Goal: Navigation & Orientation: Find specific page/section

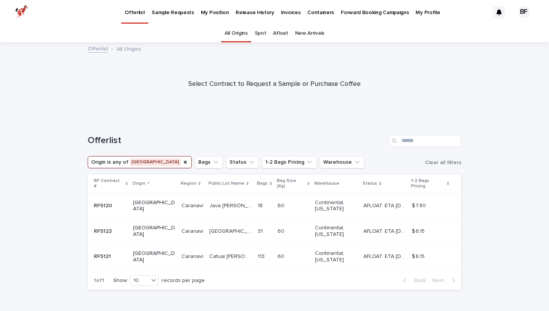
scroll to position [18, 0]
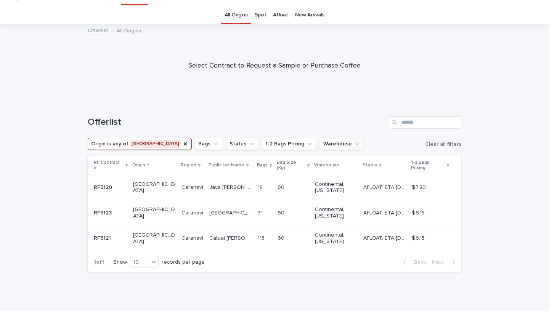
click at [320, 142] on button "Warehouse" at bounding box center [342, 144] width 45 height 12
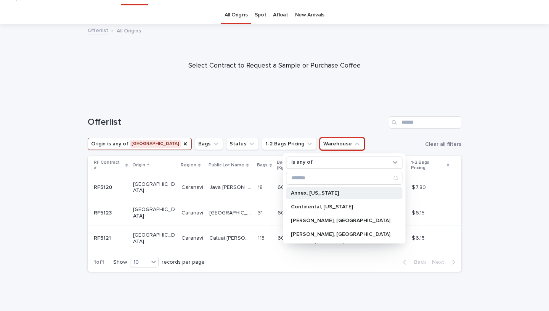
click at [308, 192] on p "Annex, [US_STATE]" at bounding box center [340, 192] width 99 height 5
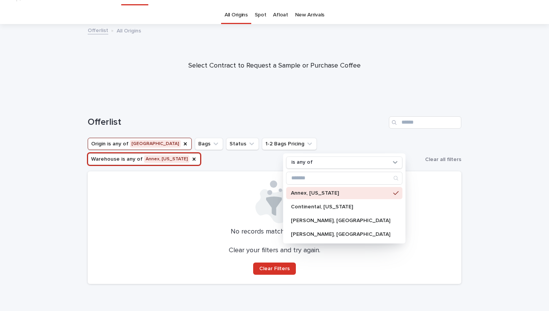
click at [175, 112] on div "Offerlist" at bounding box center [275, 119] width 374 height 37
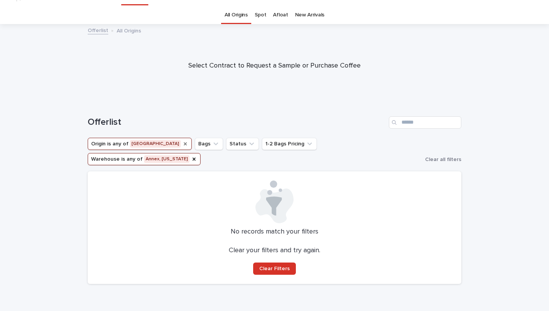
click at [182, 145] on icon "Origin" at bounding box center [185, 144] width 6 height 6
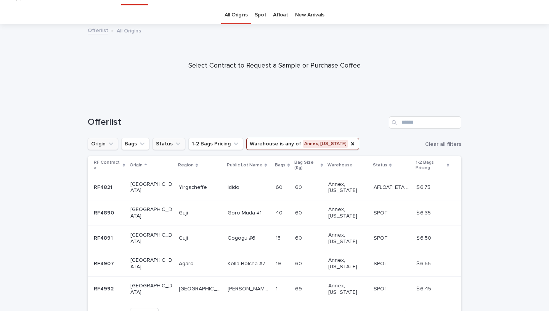
click at [166, 140] on button "Status" at bounding box center [168, 144] width 33 height 12
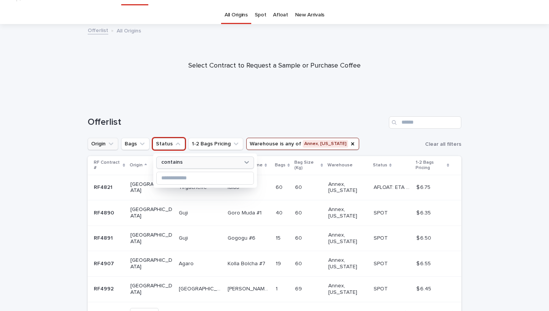
click at [176, 163] on p "contains" at bounding box center [171, 162] width 21 height 6
click at [169, 116] on div "Offerlist" at bounding box center [275, 122] width 374 height 12
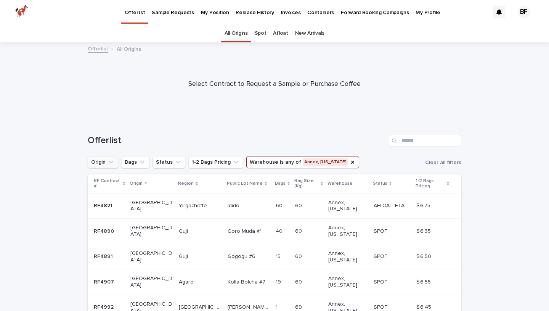
click at [283, 27] on link "Afloat" at bounding box center [280, 33] width 15 height 18
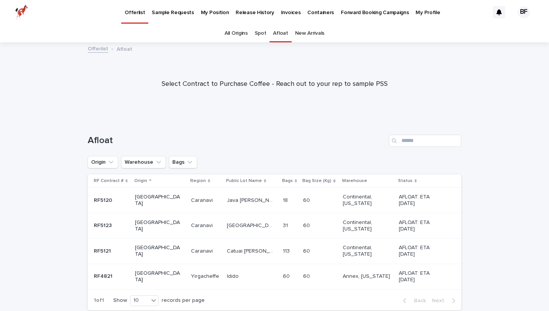
click at [305, 35] on link "New Arrivals" at bounding box center [309, 33] width 29 height 18
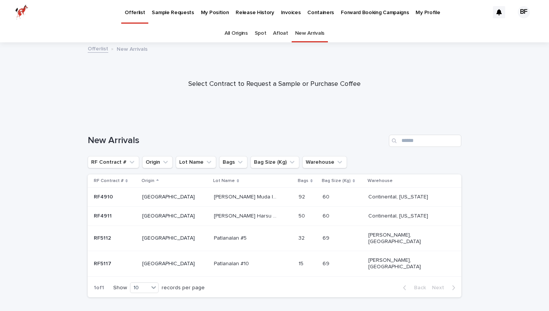
scroll to position [18, 0]
